Goal: Find specific page/section

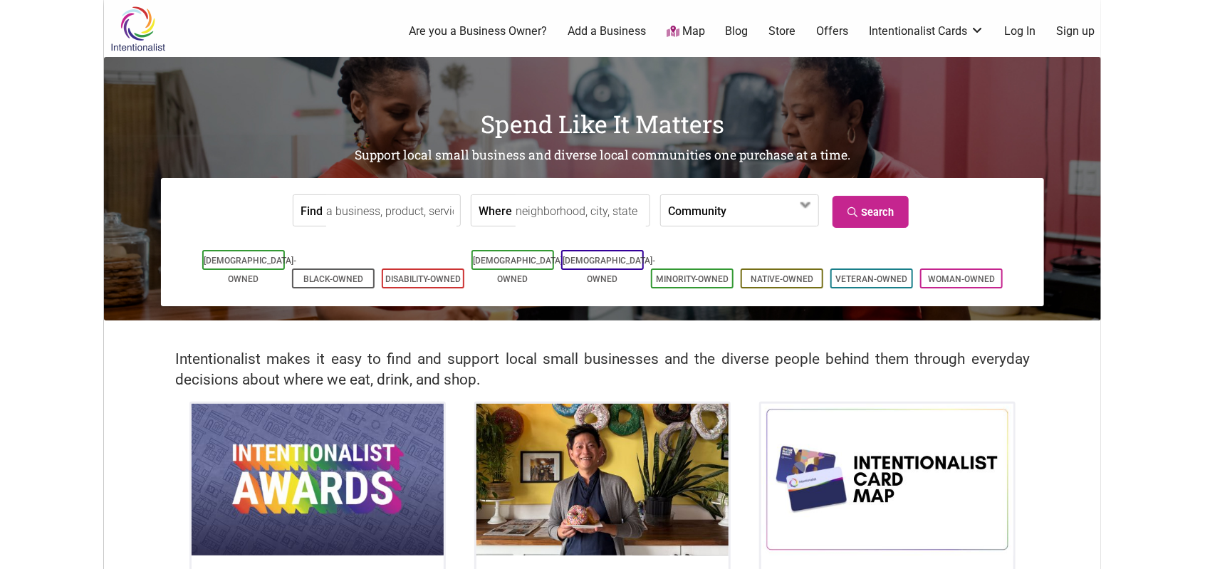
click at [383, 214] on input "Find" at bounding box center [391, 211] width 130 height 32
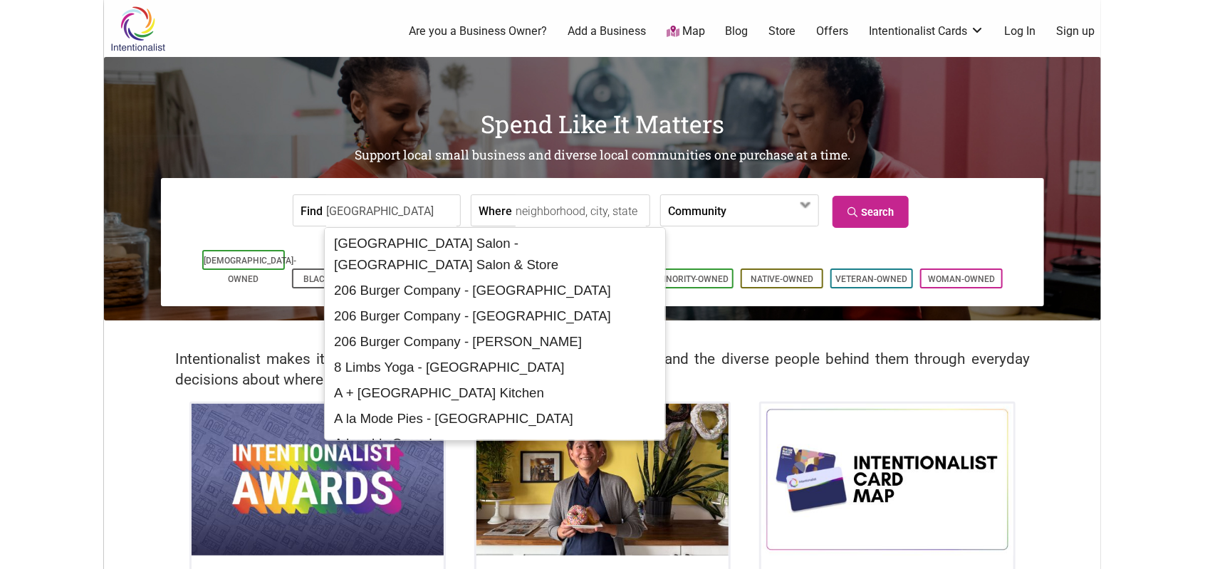
type input "[GEOGRAPHIC_DATA]"
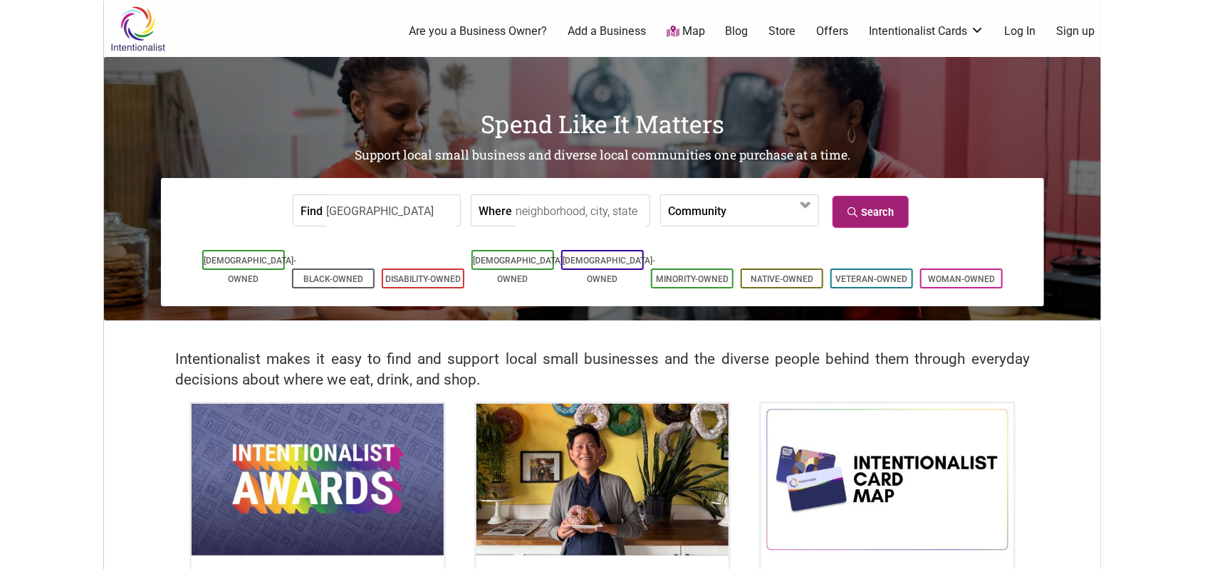
click at [873, 199] on link "Search" at bounding box center [871, 212] width 76 height 32
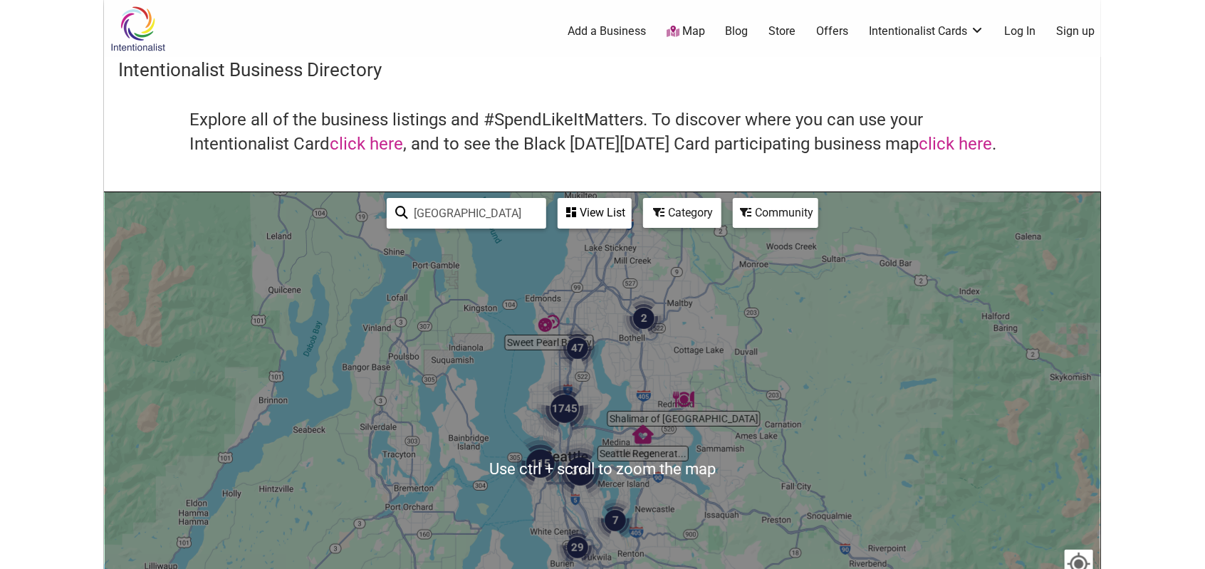
click at [617, 484] on div "To navigate, press the arrow keys." at bounding box center [603, 469] width 996 height 554
click at [569, 409] on img "1745" at bounding box center [564, 408] width 57 height 57
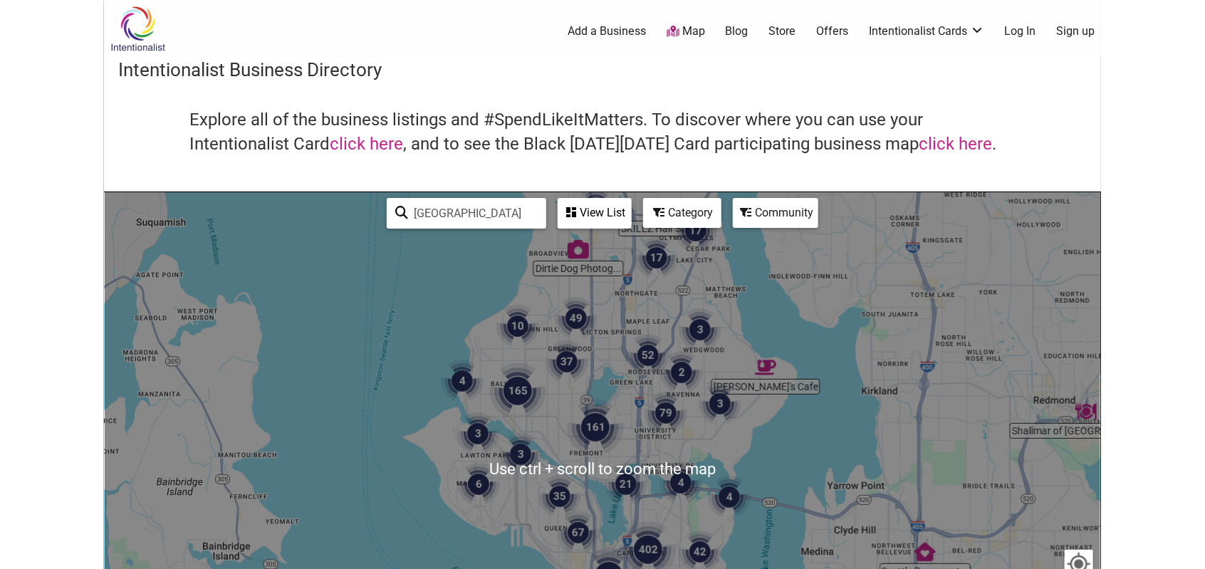
click at [451, 214] on input "[GEOGRAPHIC_DATA]" at bounding box center [473, 213] width 130 height 28
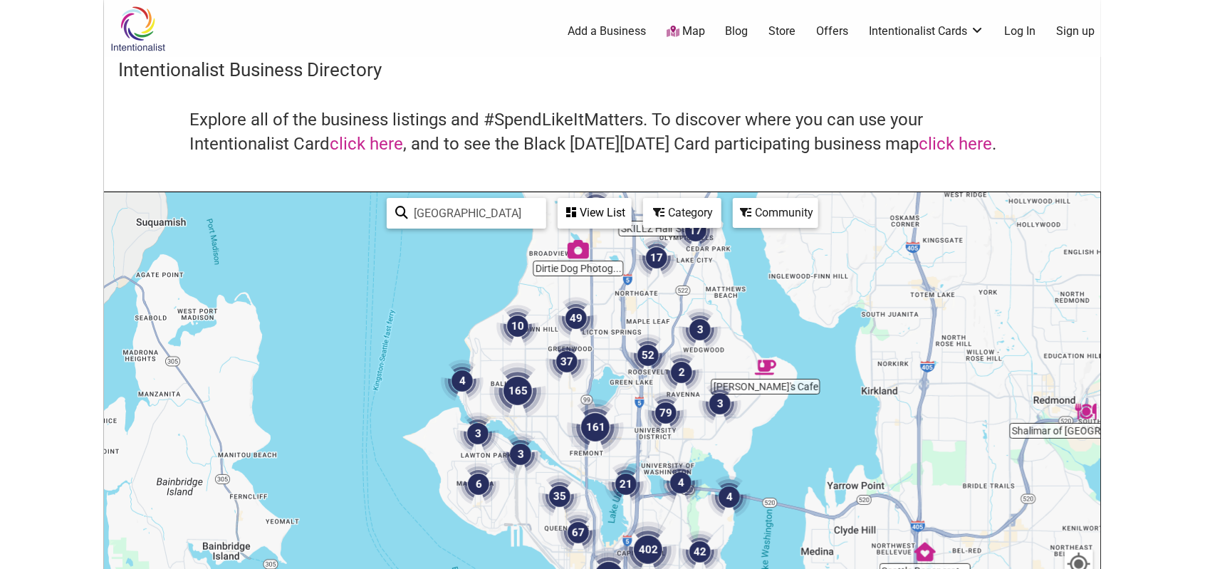
drag, startPoint x: 451, startPoint y: 212, endPoint x: 418, endPoint y: 222, distance: 34.2
click at [418, 222] on input "[GEOGRAPHIC_DATA]" at bounding box center [473, 213] width 130 height 28
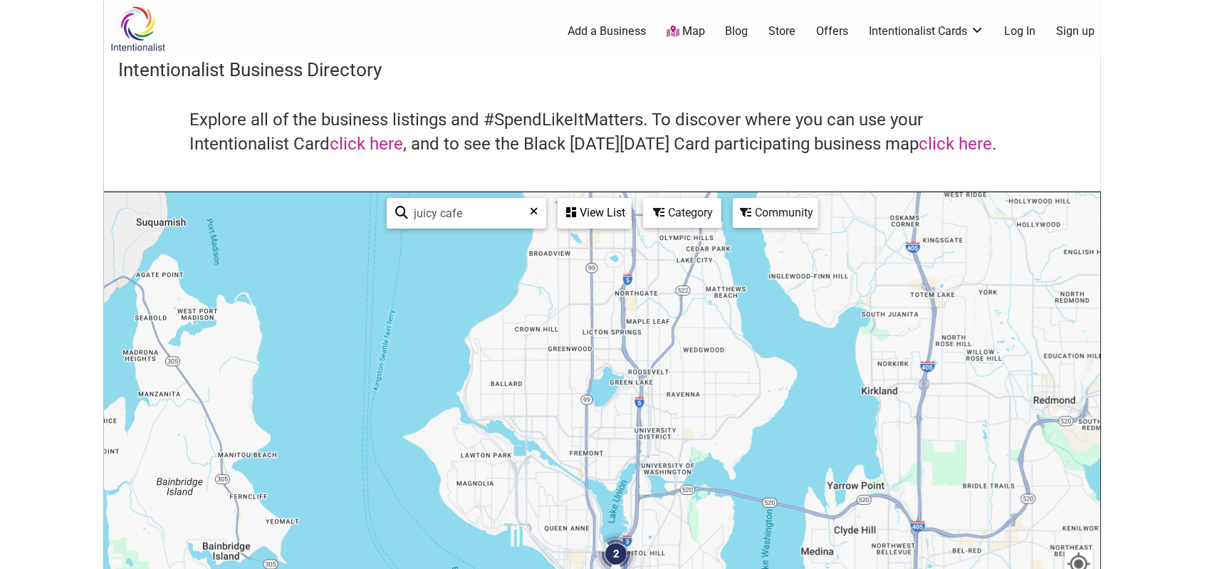
type input "juicy cafe"
click at [482, 218] on input "juicy cafe" at bounding box center [472, 213] width 129 height 28
click at [952, 145] on link "click here" at bounding box center [955, 144] width 73 height 20
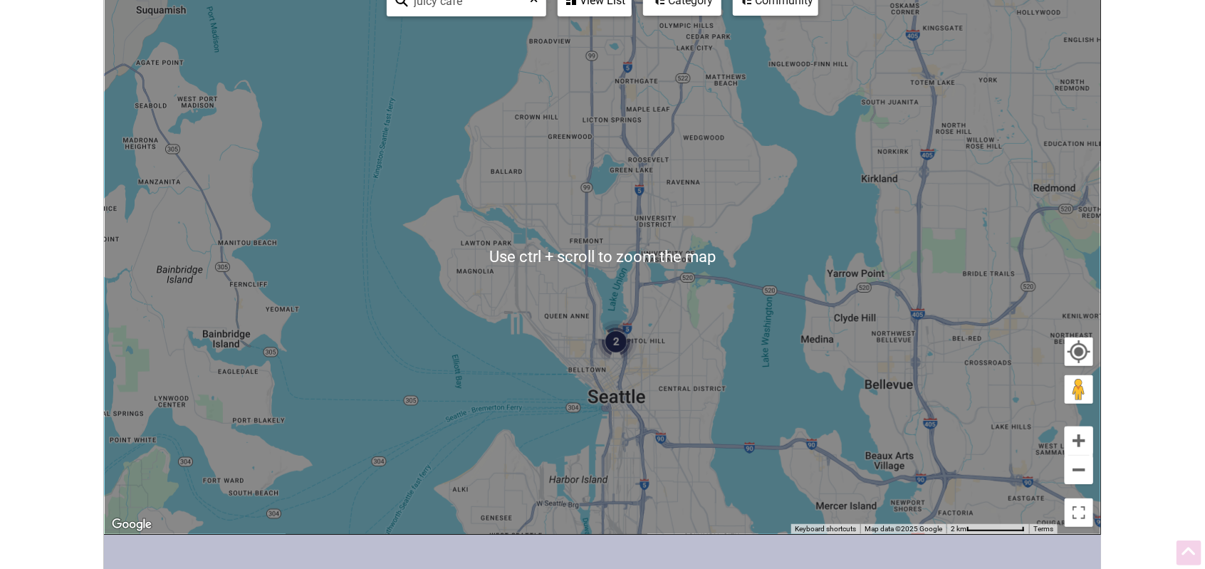
scroll to position [214, 0]
click at [1082, 439] on button "Zoom in" at bounding box center [1079, 439] width 28 height 28
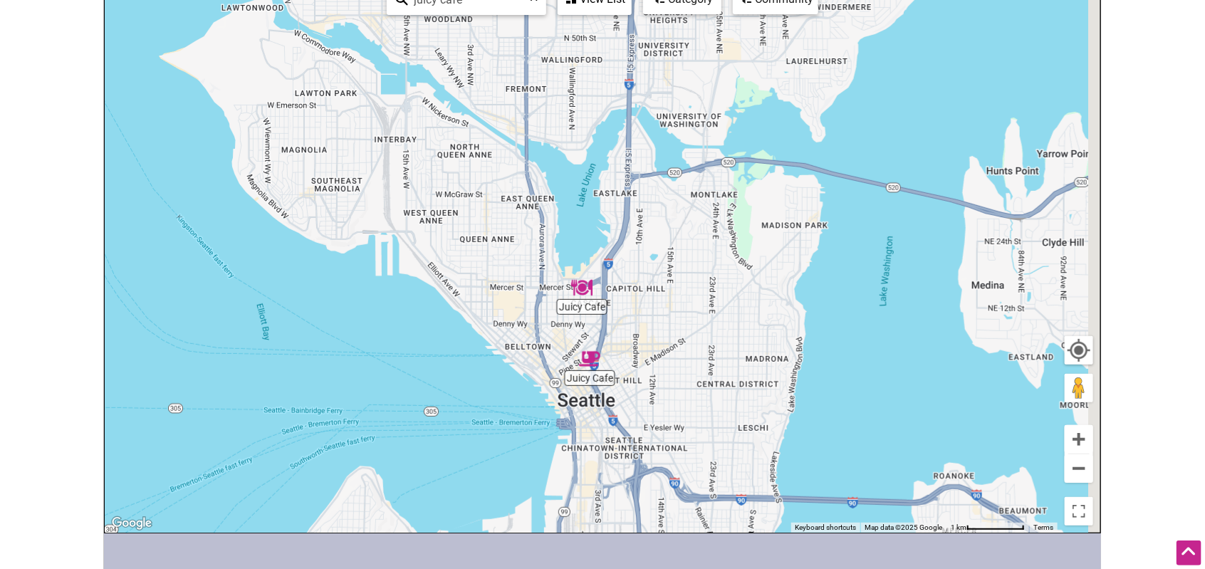
drag, startPoint x: 748, startPoint y: 421, endPoint x: 703, endPoint y: 281, distance: 147.3
click at [703, 281] on div "To navigate, press the arrow keys." at bounding box center [603, 256] width 996 height 554
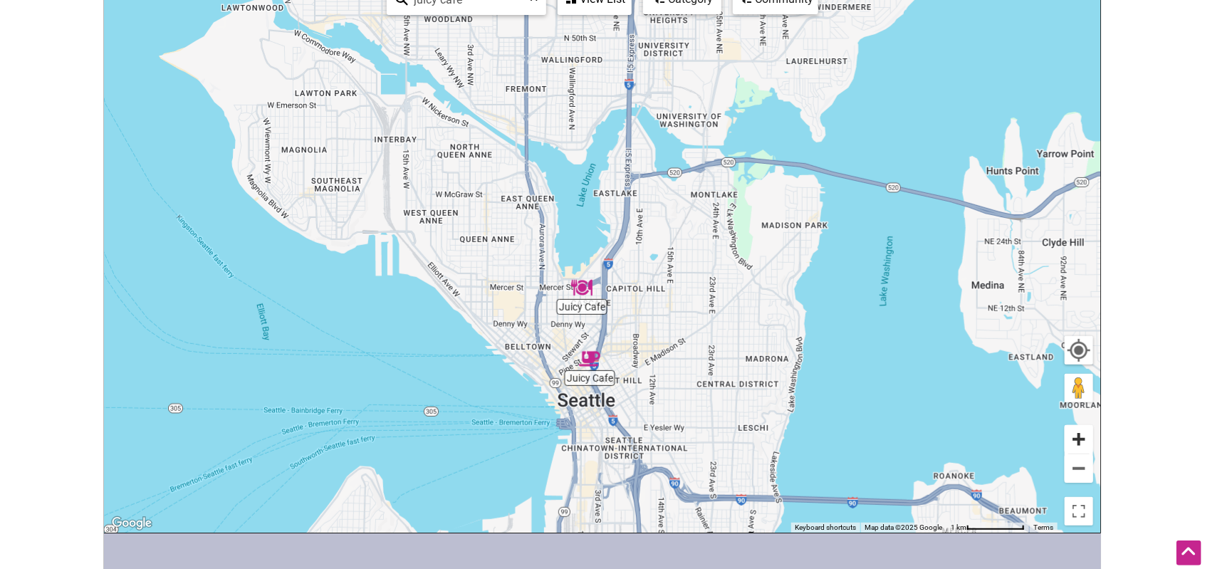
click at [1080, 437] on button "Zoom in" at bounding box center [1079, 439] width 28 height 28
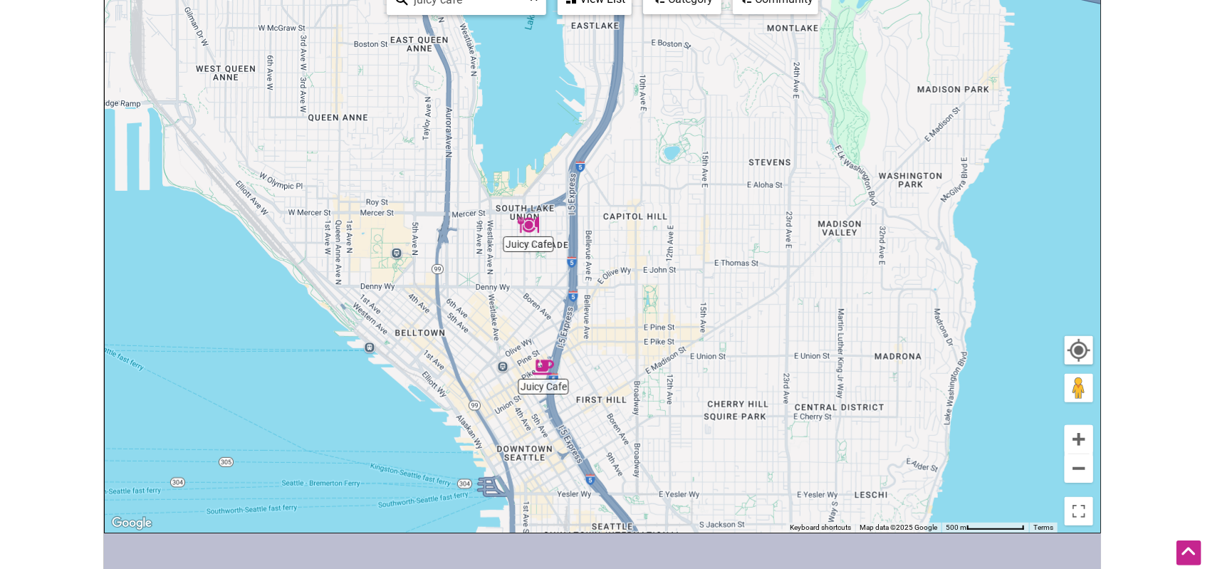
drag, startPoint x: 691, startPoint y: 336, endPoint x: 658, endPoint y: 229, distance: 111.7
click at [658, 229] on div "To navigate, press the arrow keys." at bounding box center [603, 256] width 996 height 554
